Goal: Check status

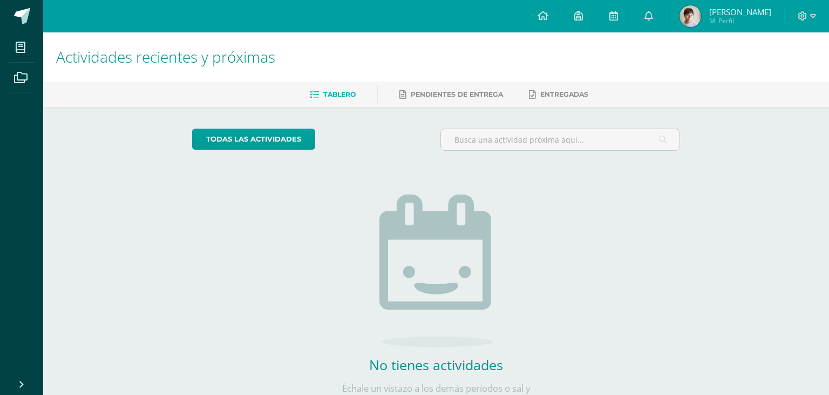
click at [755, 25] on span "Mi Perfil" at bounding box center [740, 20] width 62 height 9
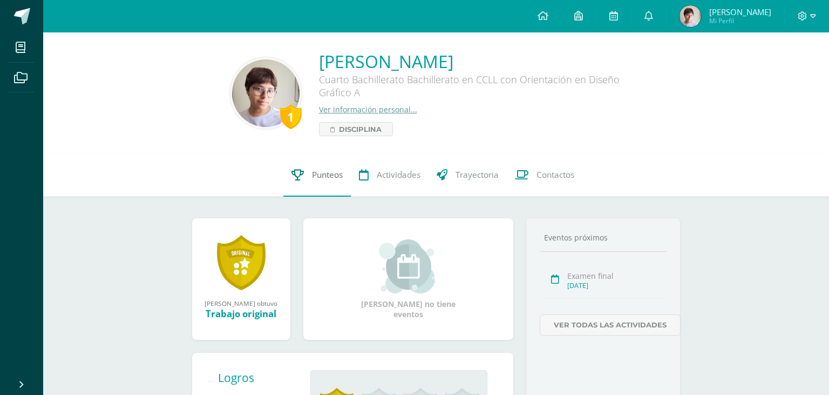
click at [299, 186] on link "Punteos" at bounding box center [316, 174] width 67 height 43
